Goal: Answer question/provide support

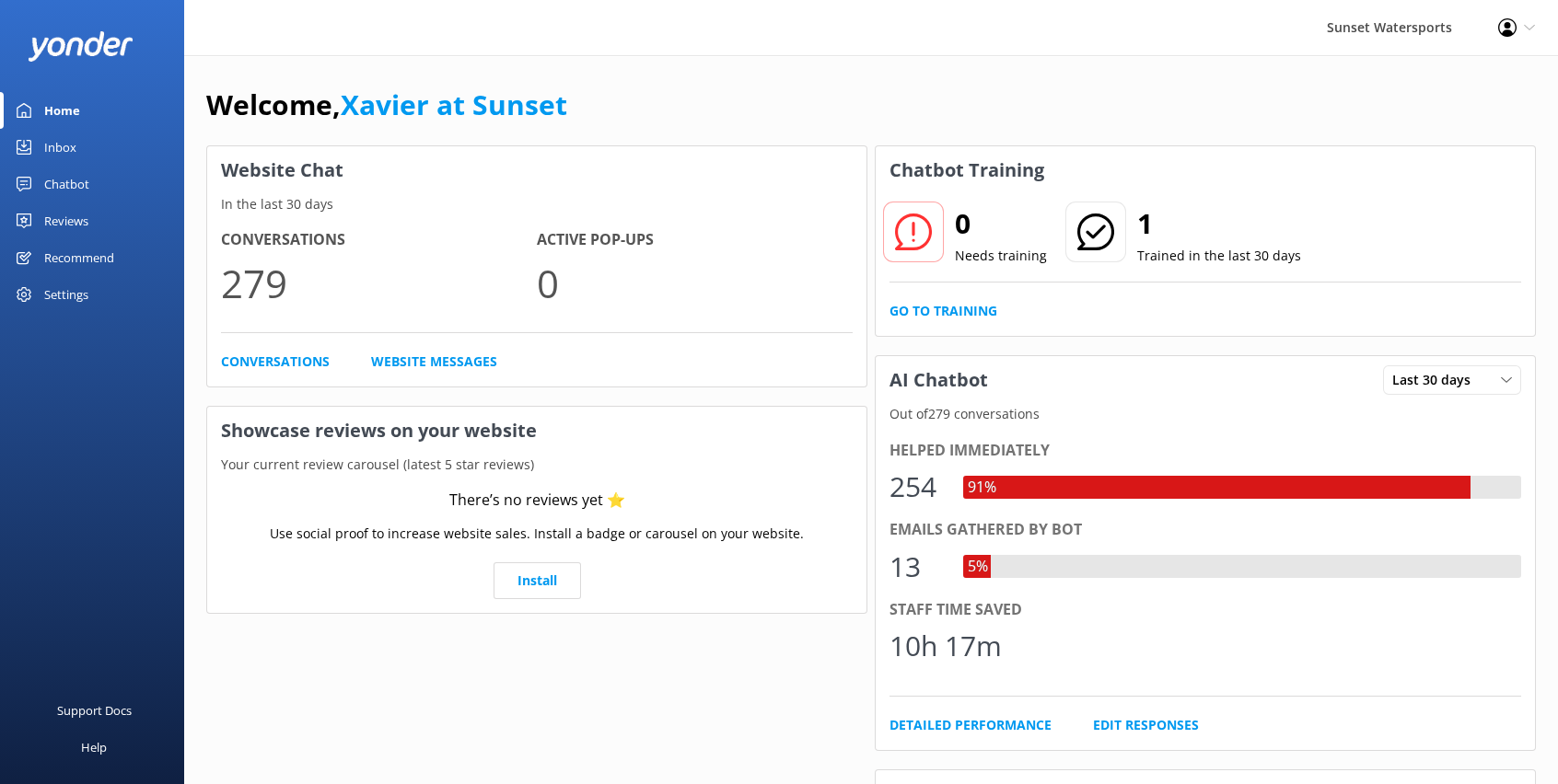
click at [70, 149] on div "Inbox" at bounding box center [60, 147] width 32 height 37
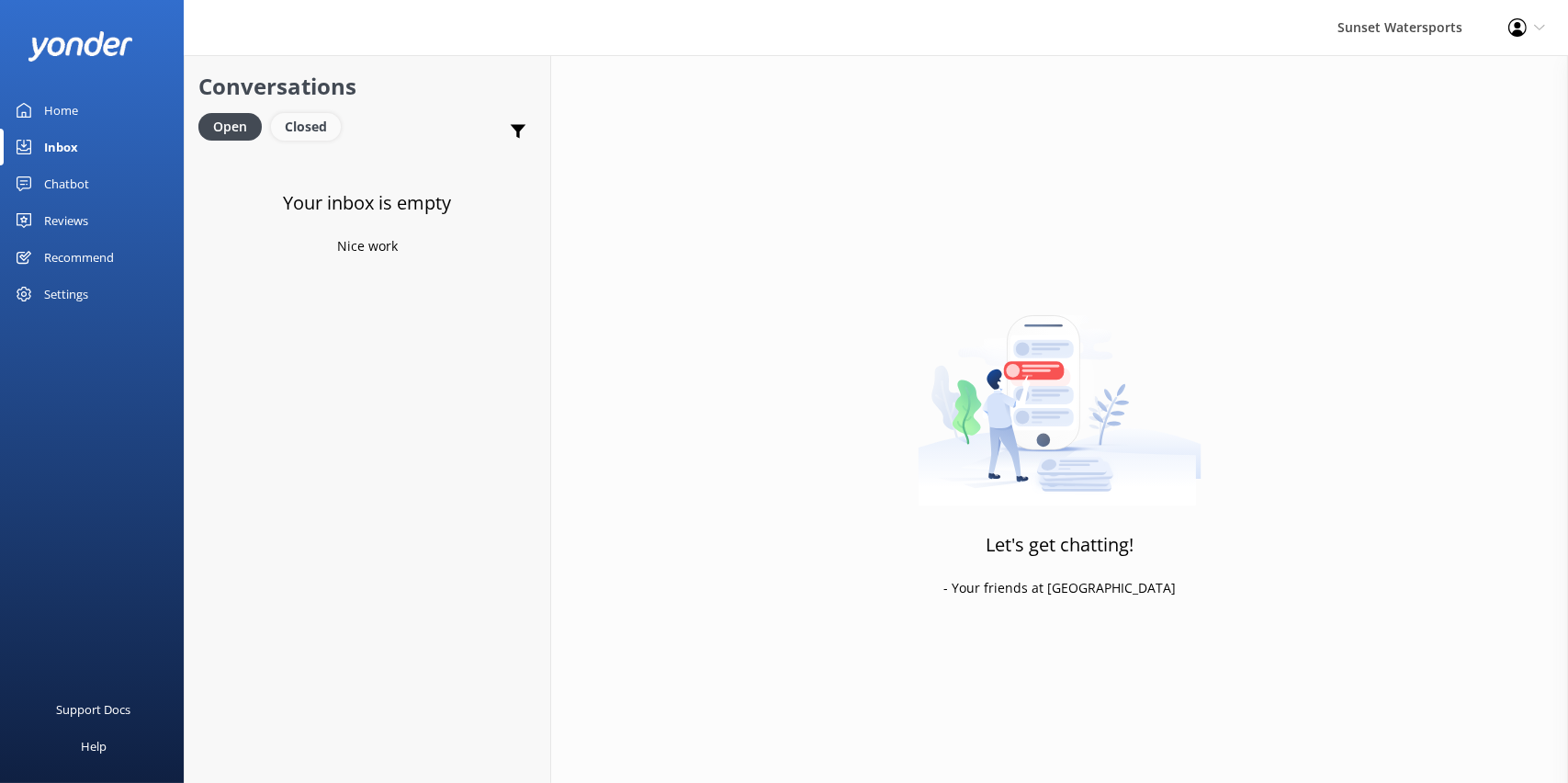
click at [326, 122] on div "Closed" at bounding box center [306, 127] width 70 height 28
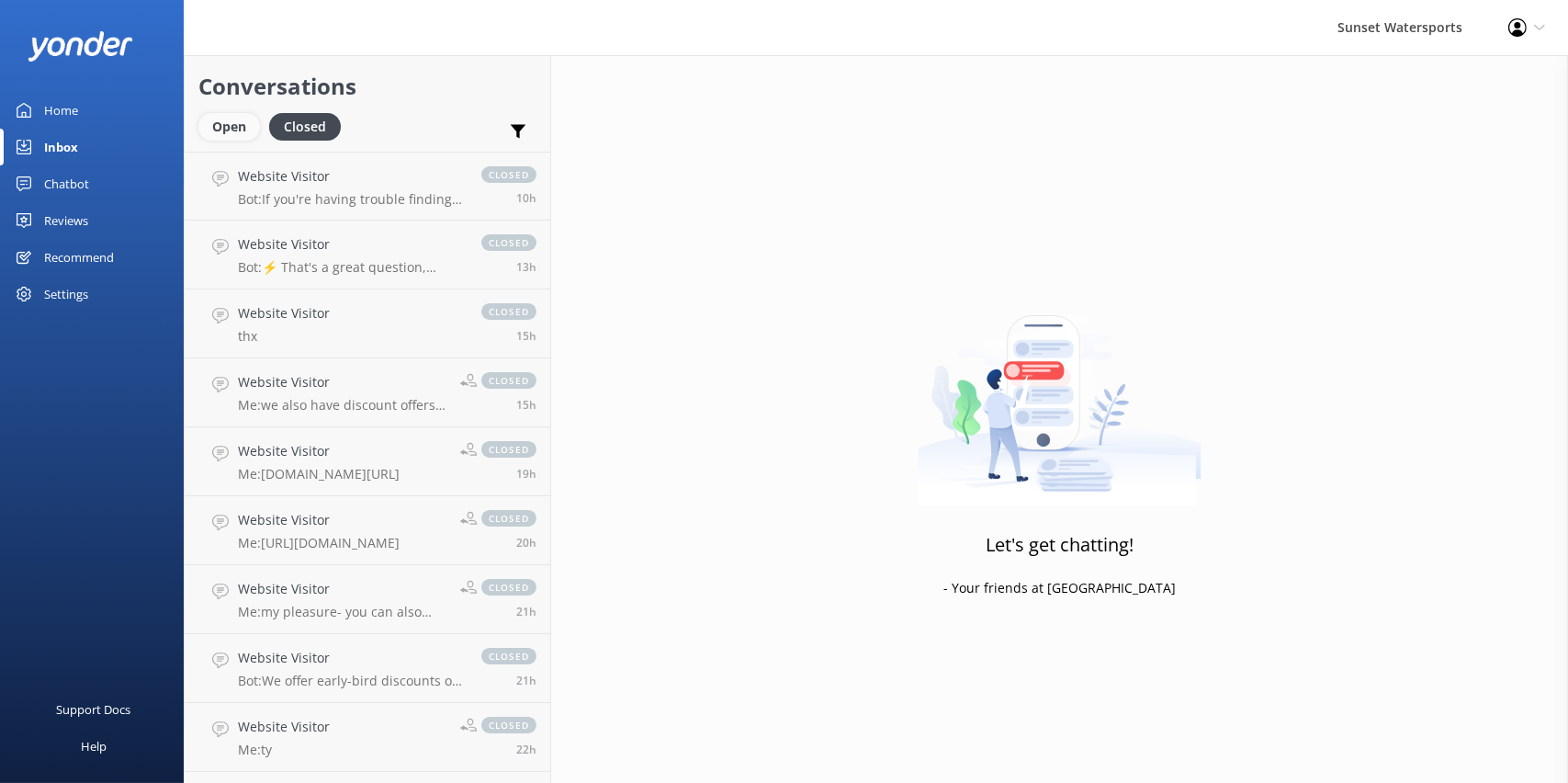
click at [223, 123] on div "Open" at bounding box center [230, 127] width 61 height 28
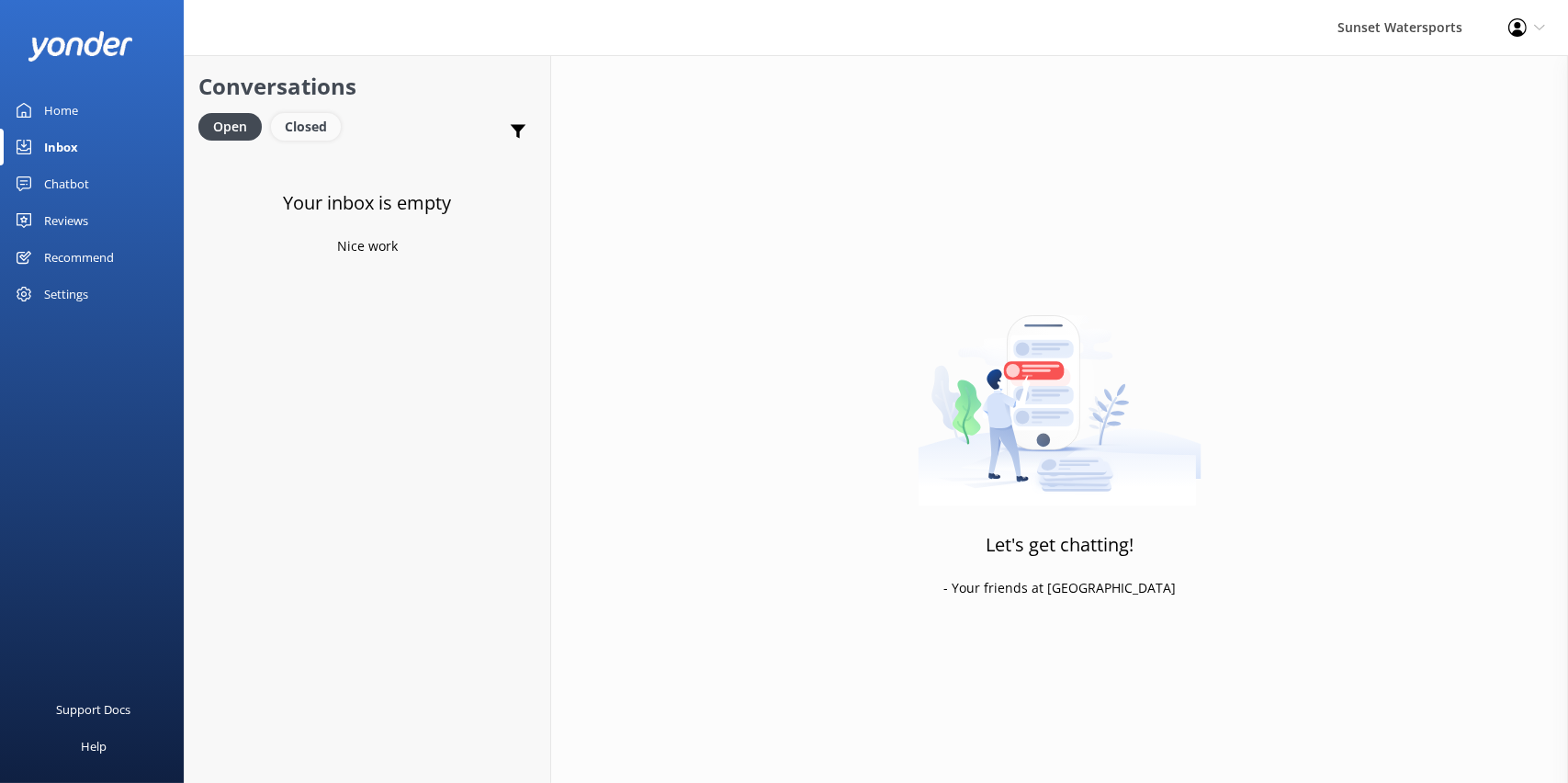
click at [315, 135] on div "Closed" at bounding box center [306, 127] width 70 height 28
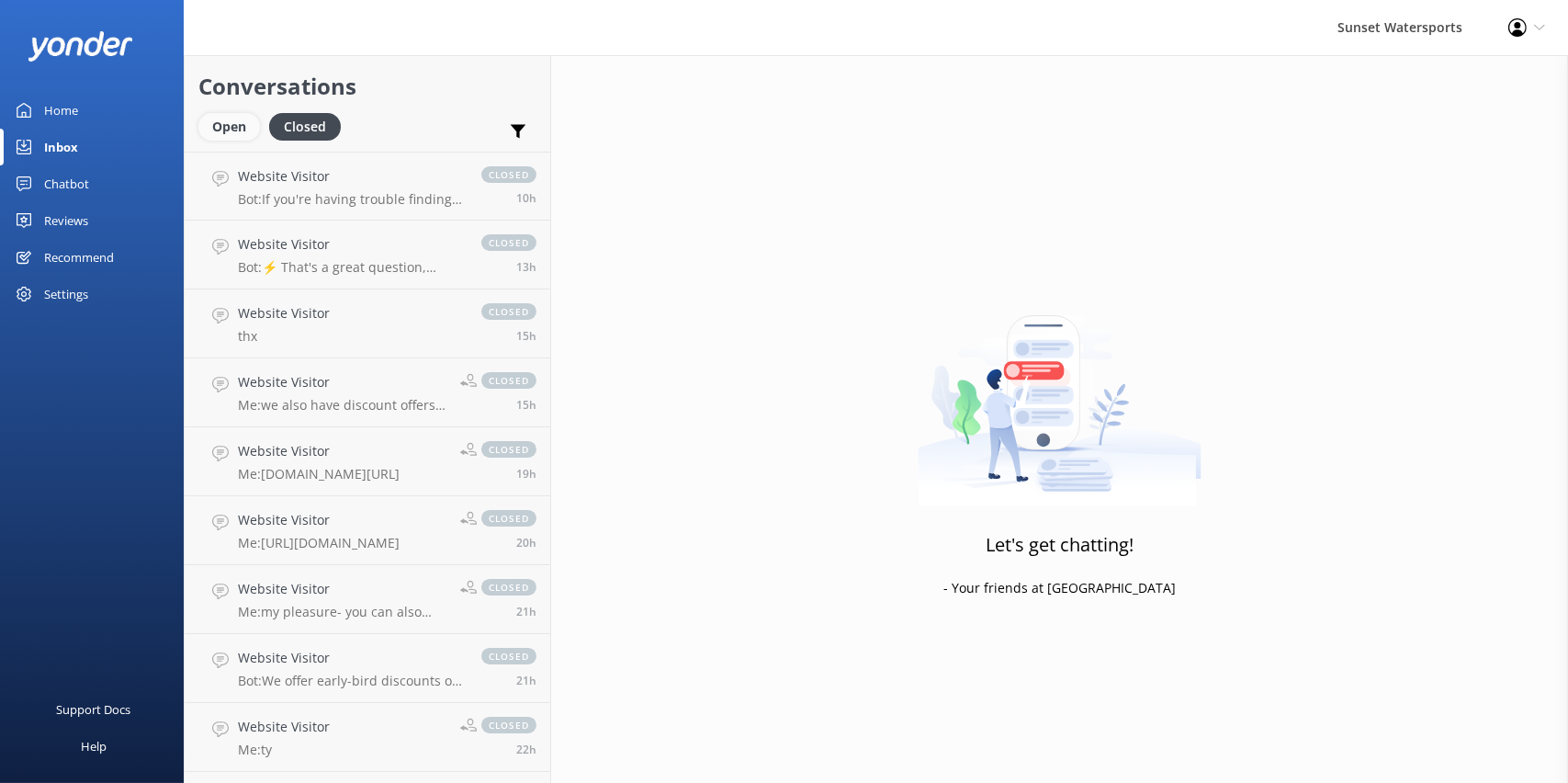
click at [230, 121] on div "Open" at bounding box center [230, 127] width 61 height 28
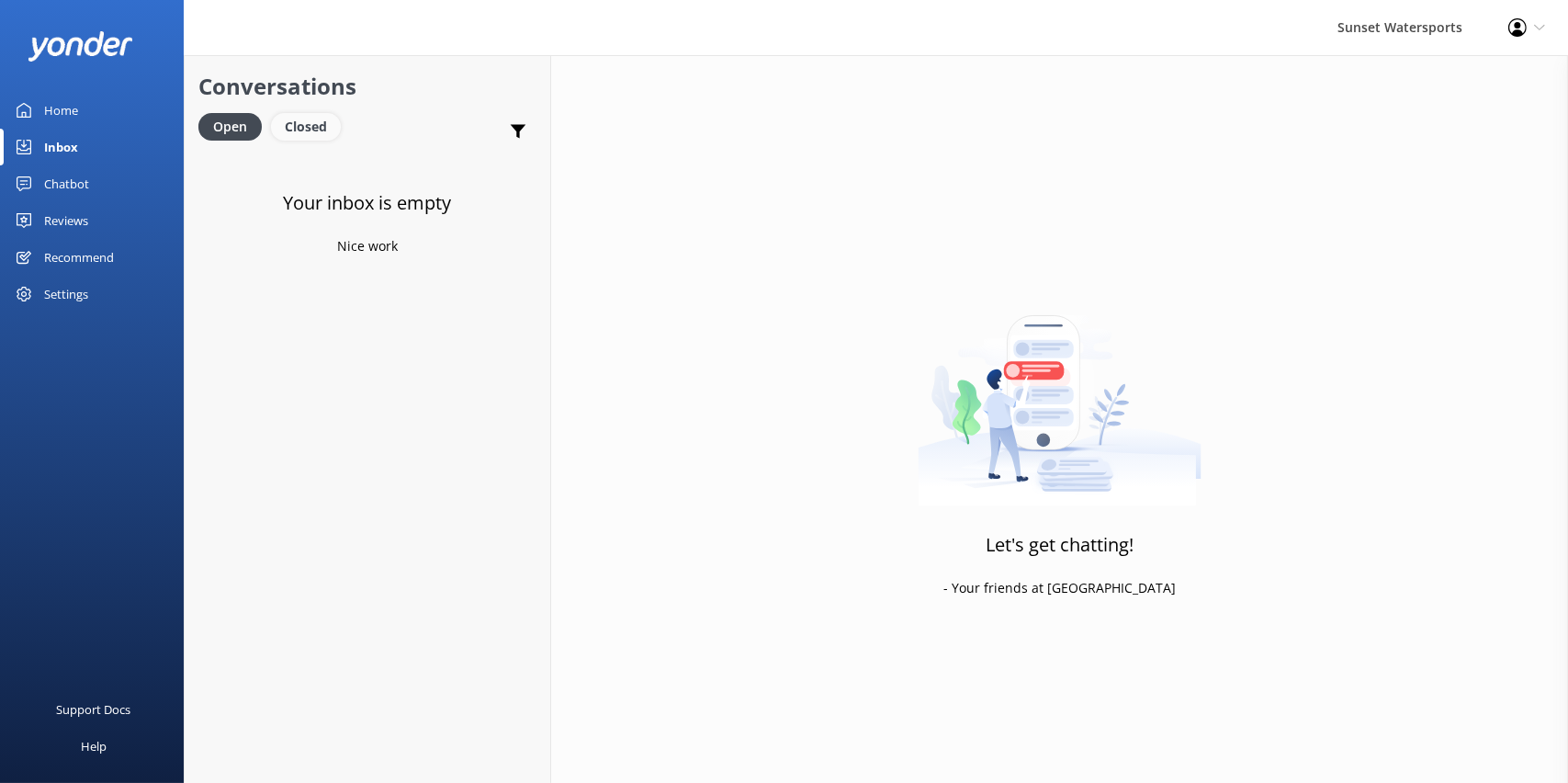
click at [318, 133] on div "Closed" at bounding box center [306, 127] width 70 height 28
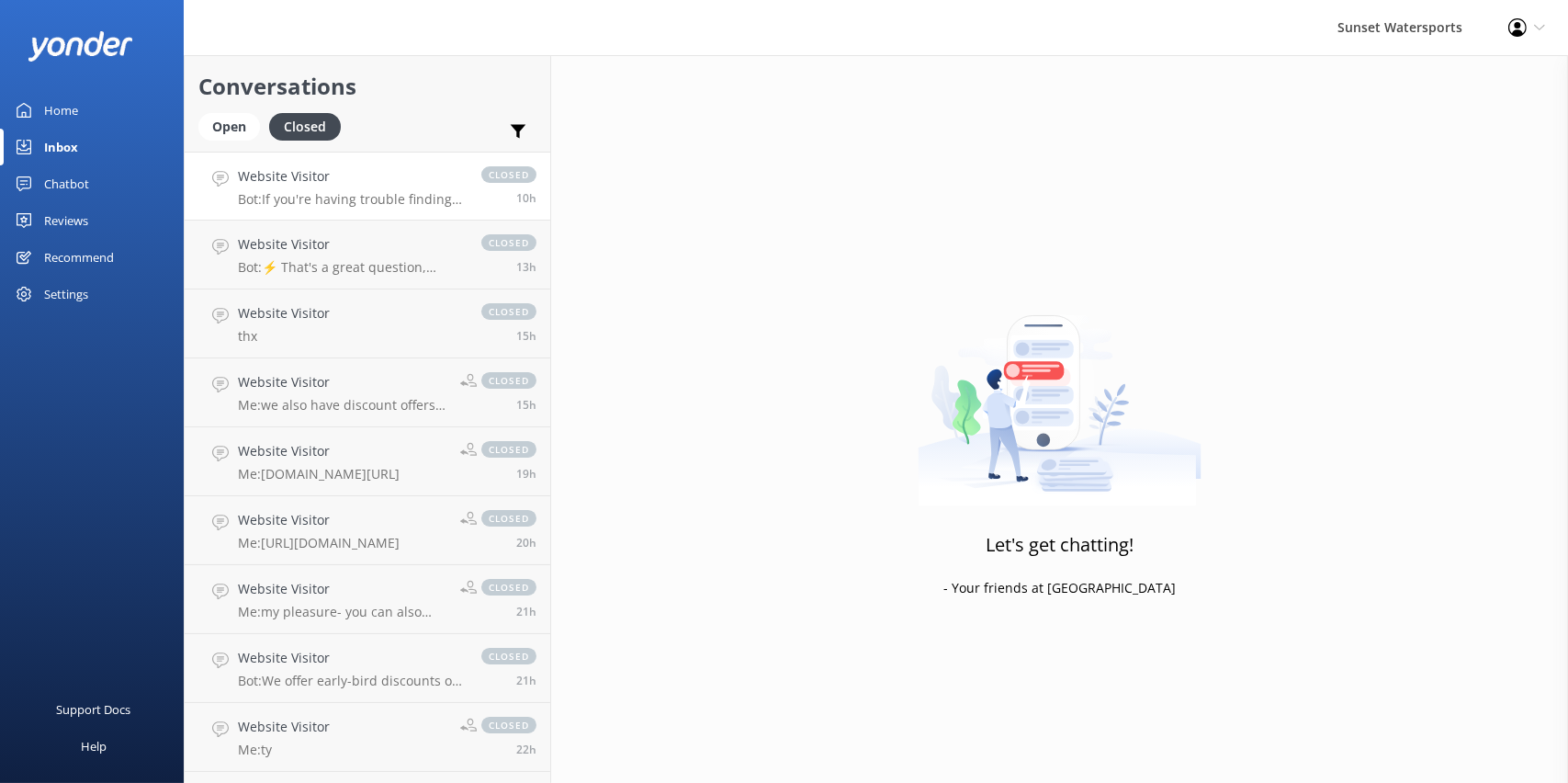
click at [391, 192] on p "Bot: If you're having trouble finding where to enter the promo code, please rea…" at bounding box center [349, 199] width 225 height 17
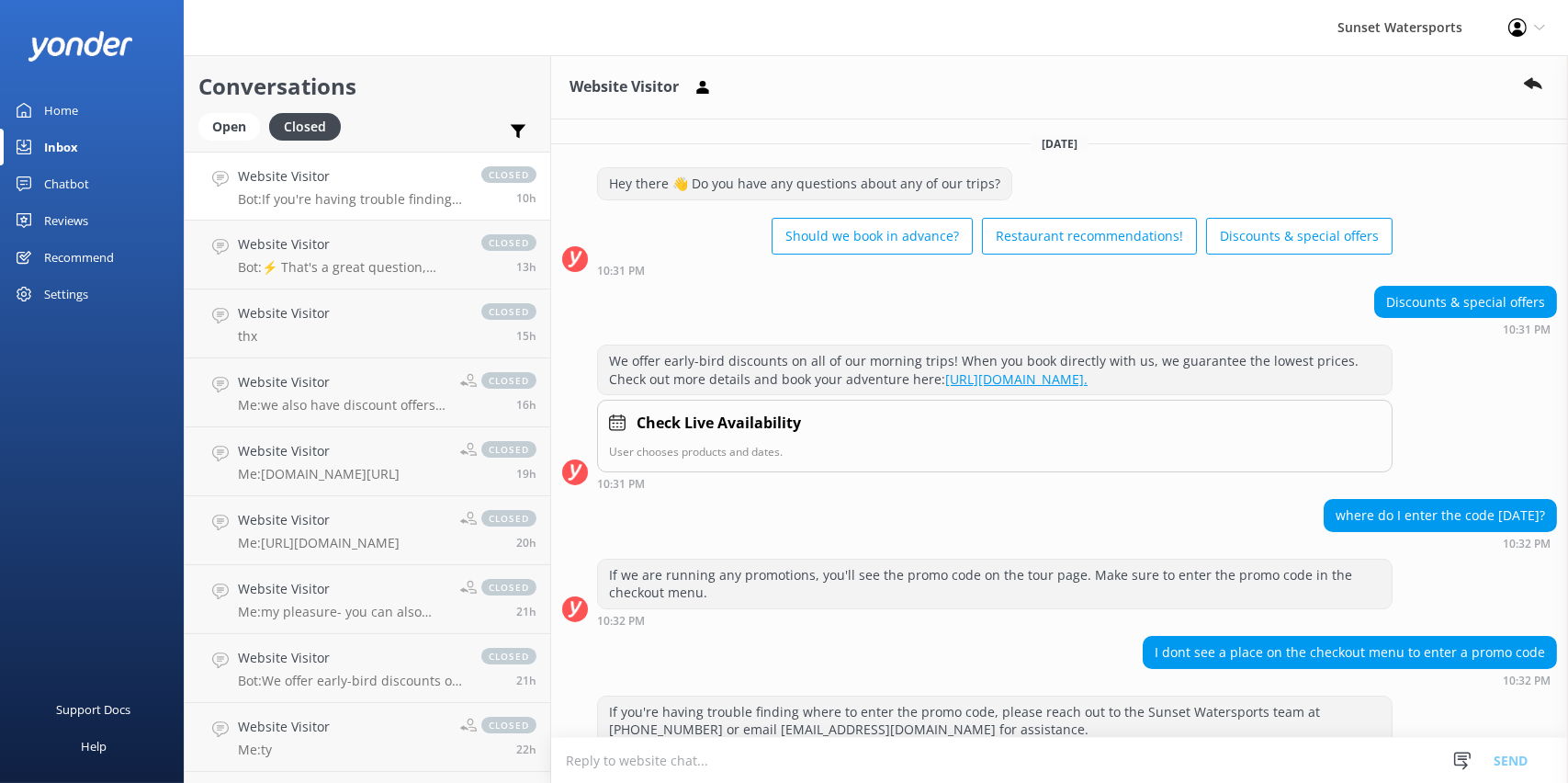
scroll to position [175, 0]
